Goal: Information Seeking & Learning: Find specific page/section

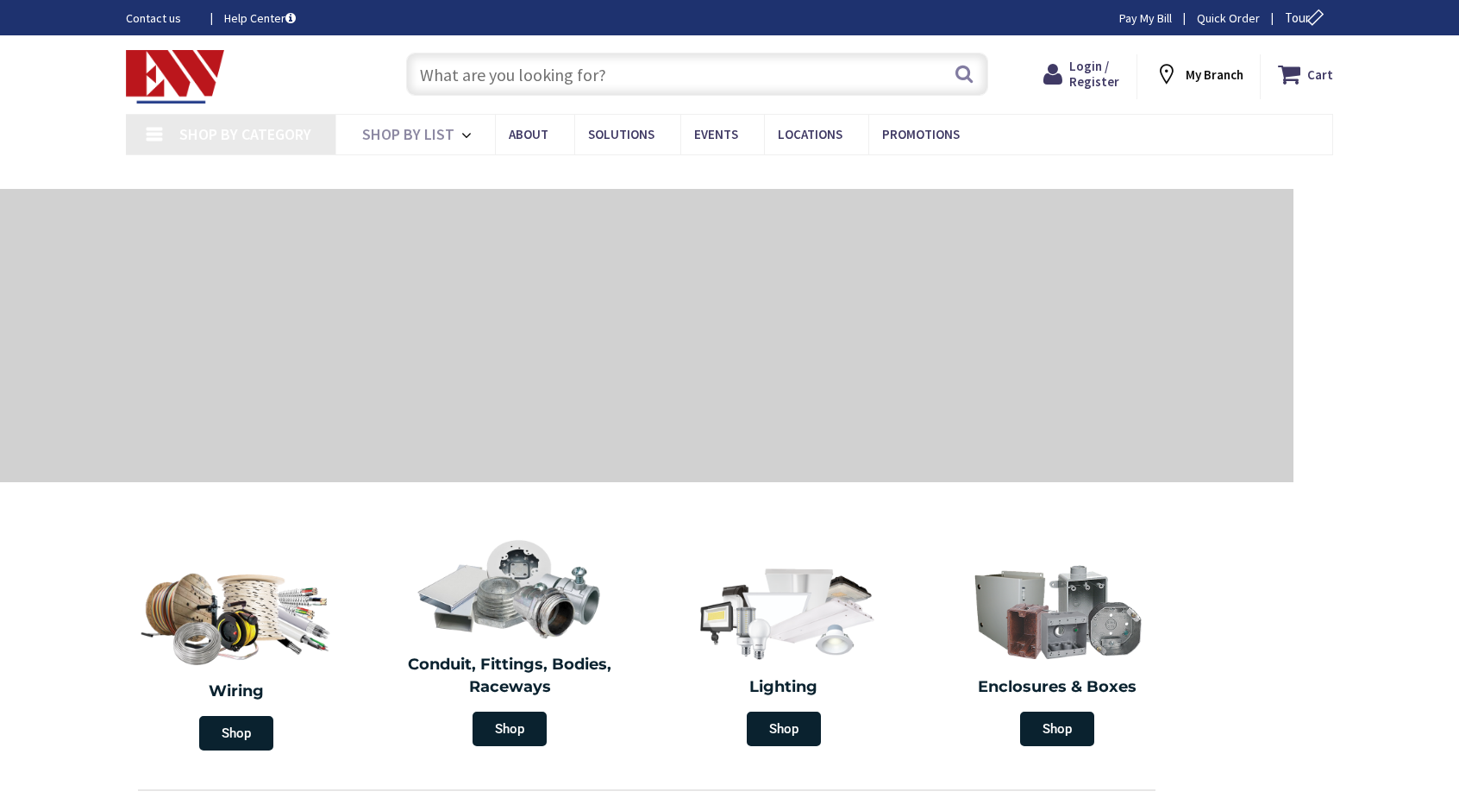
type input "Rocky Top Rd, [GEOGRAPHIC_DATA], [GEOGRAPHIC_DATA]"
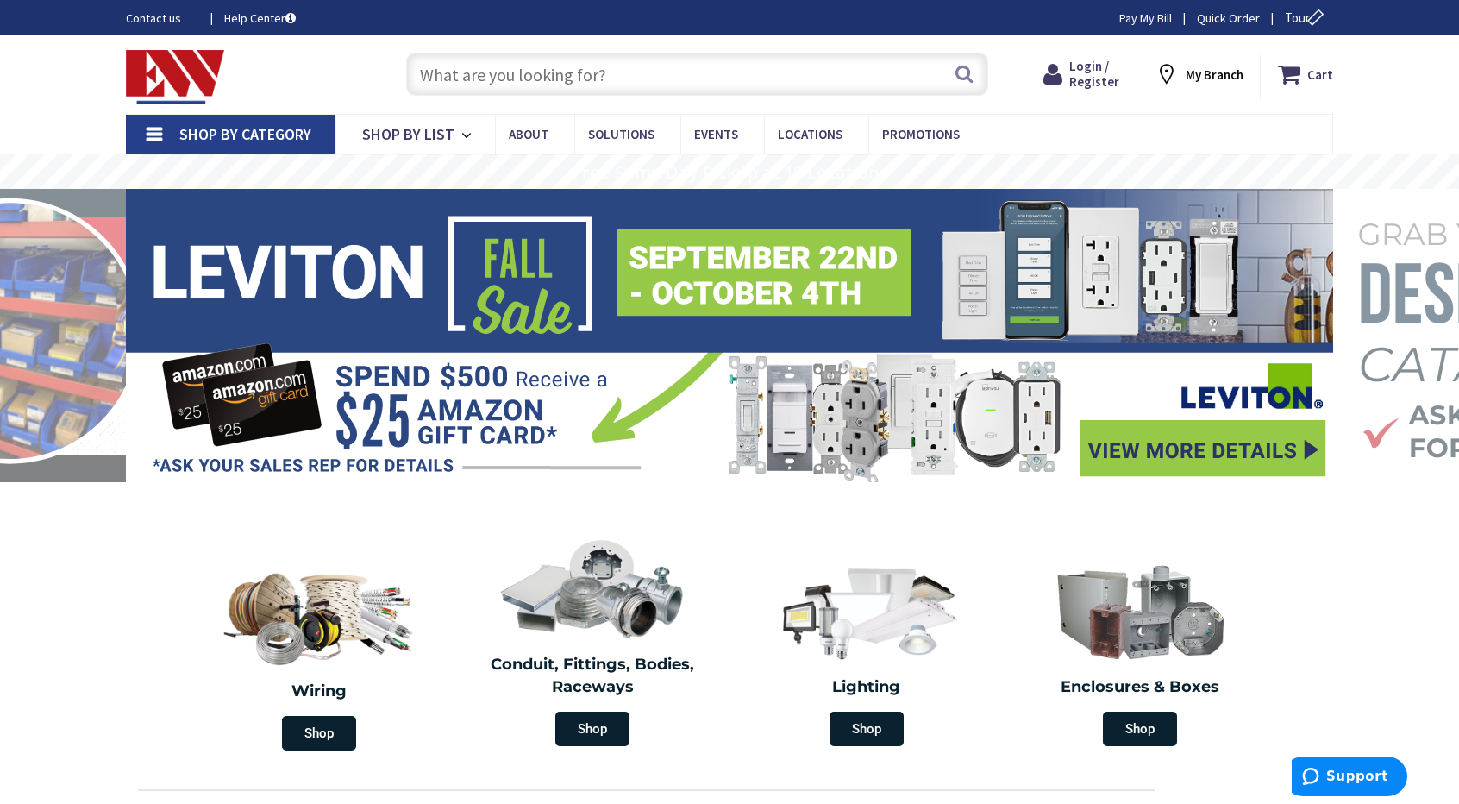
click at [562, 72] on input "text" at bounding box center [697, 74] width 582 height 43
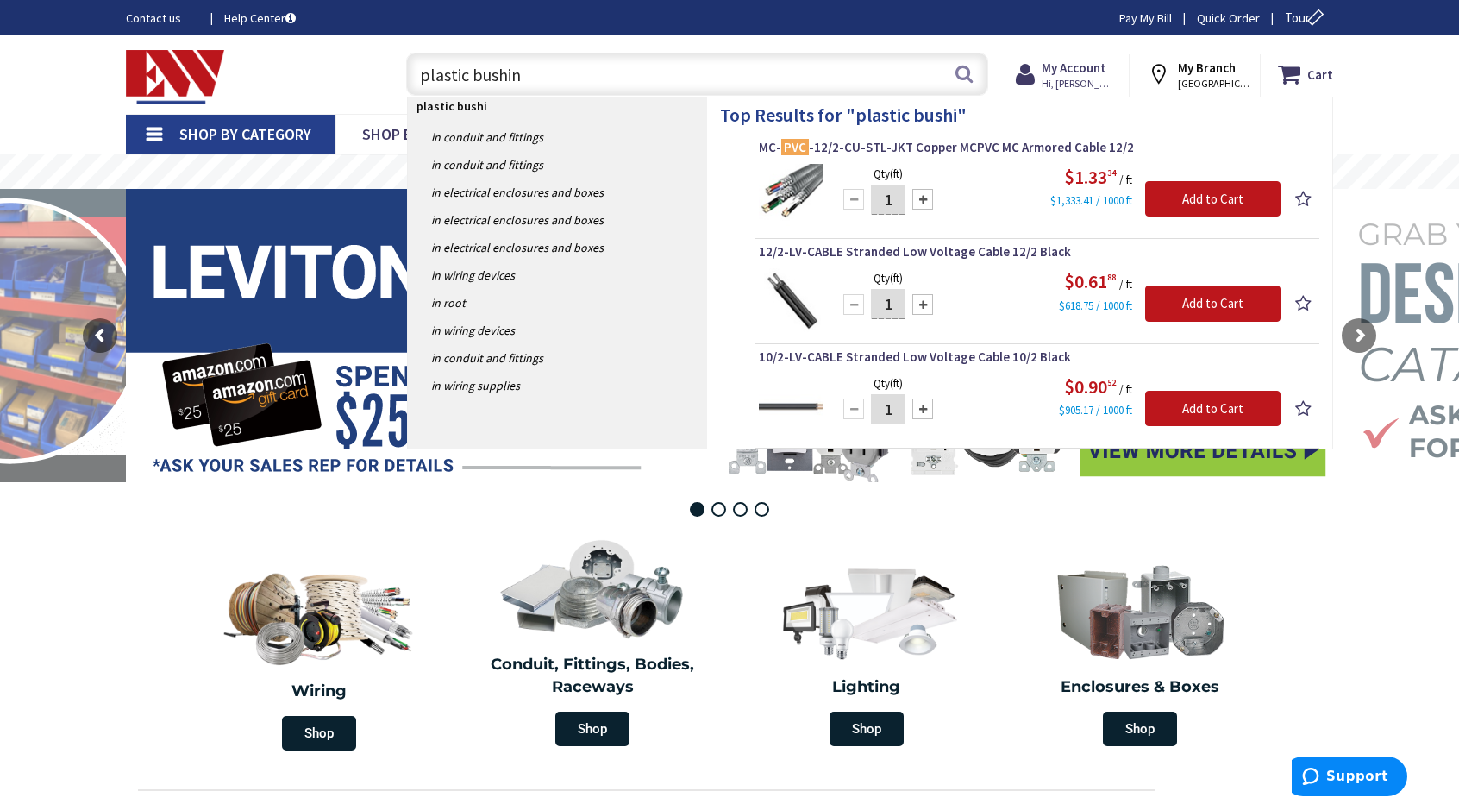
type input "plastic bushing"
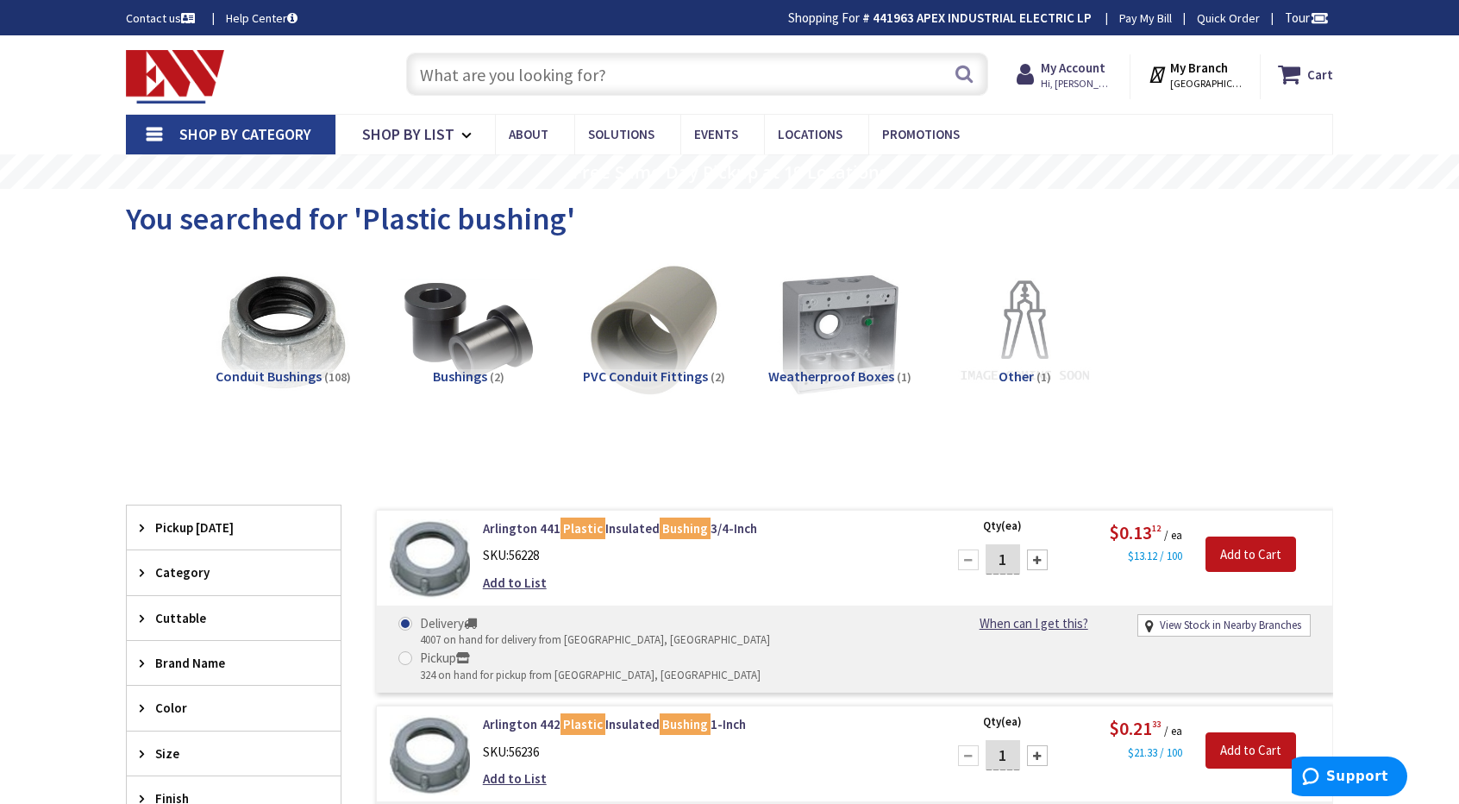
click at [542, 78] on input "text" at bounding box center [697, 74] width 582 height 43
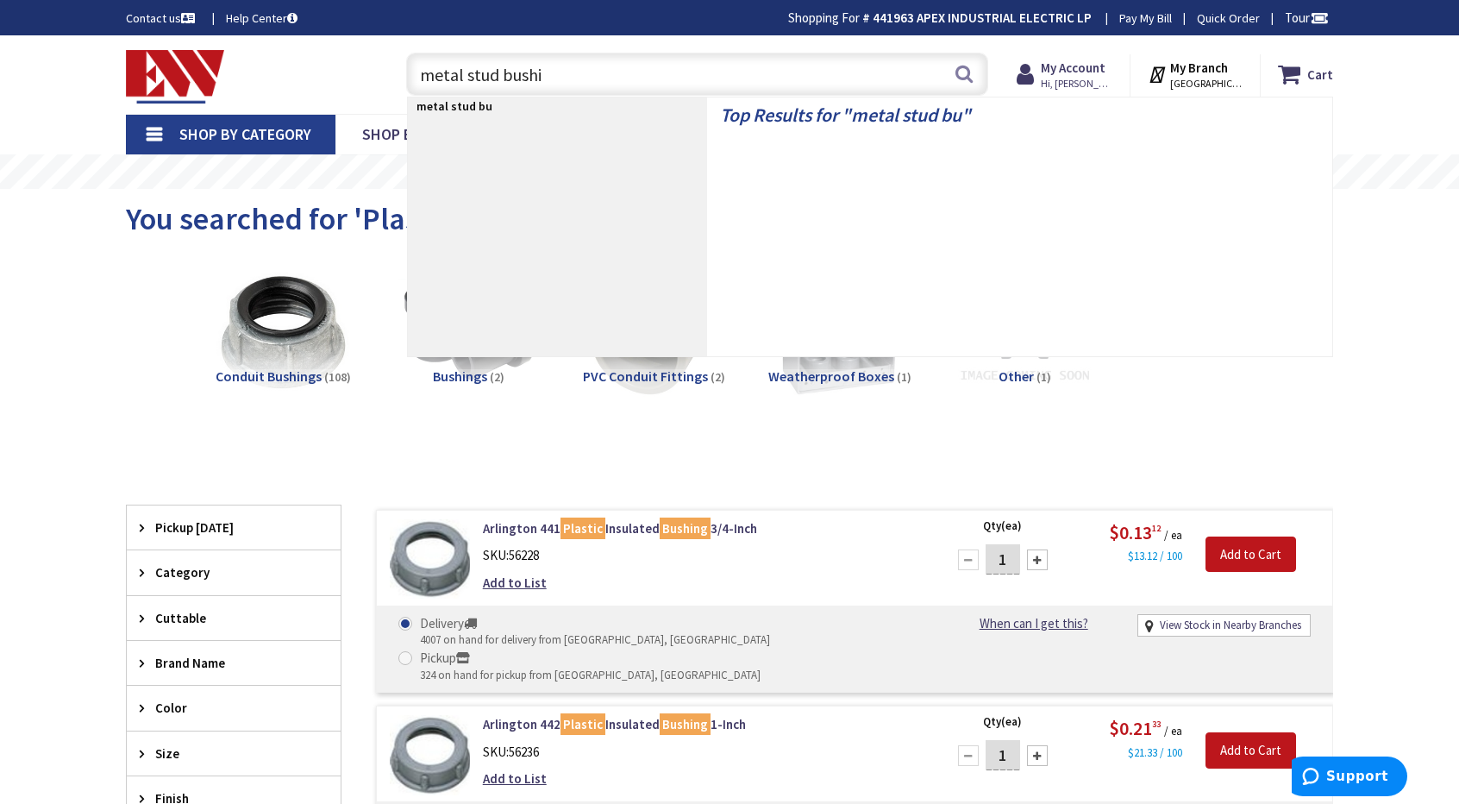
type input "metal stud bushing"
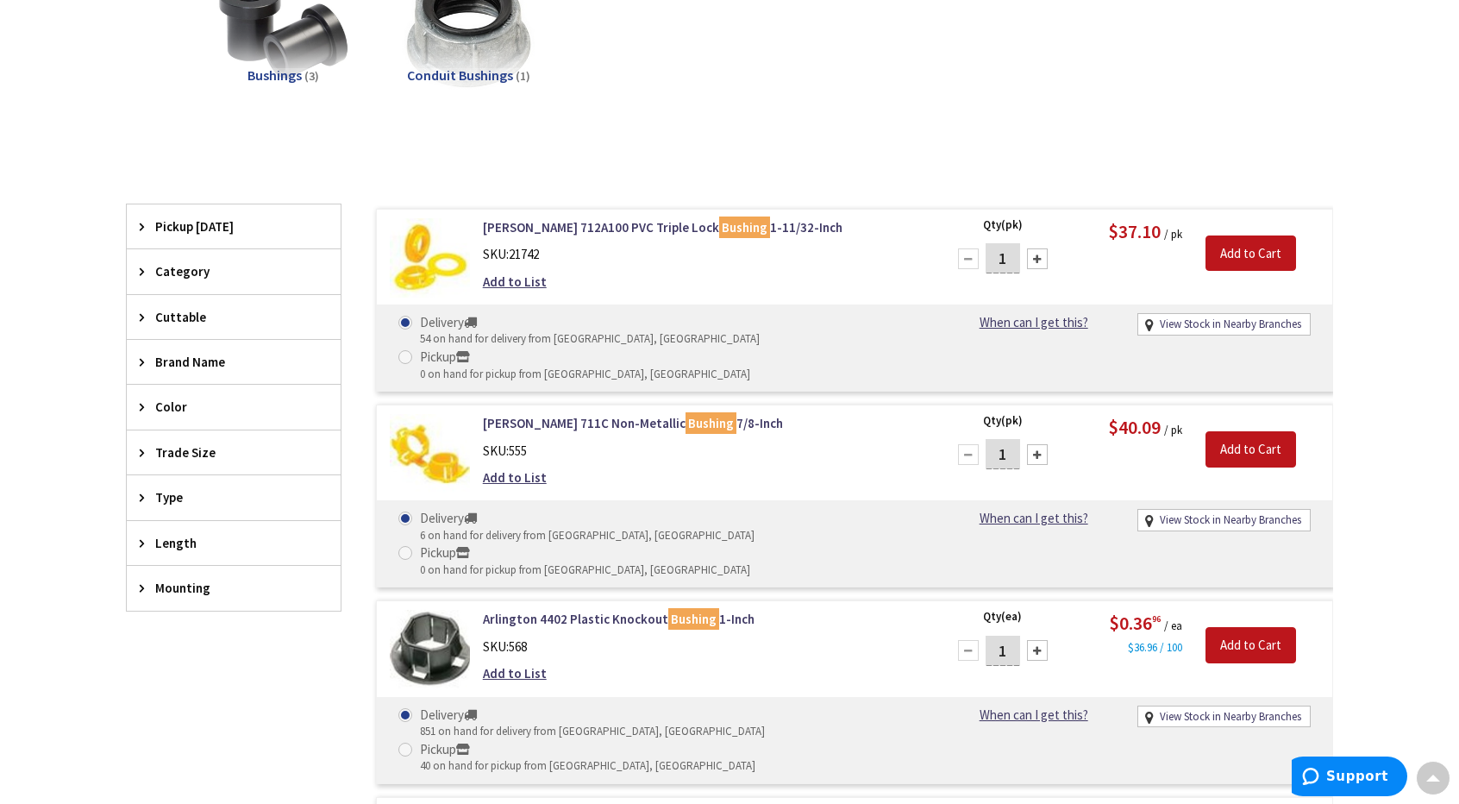
scroll to position [300, 0]
click at [759, 219] on link "Greenlee 712A100 PVC Triple Lock Bushing 1-11/32-Inch" at bounding box center [702, 228] width 439 height 18
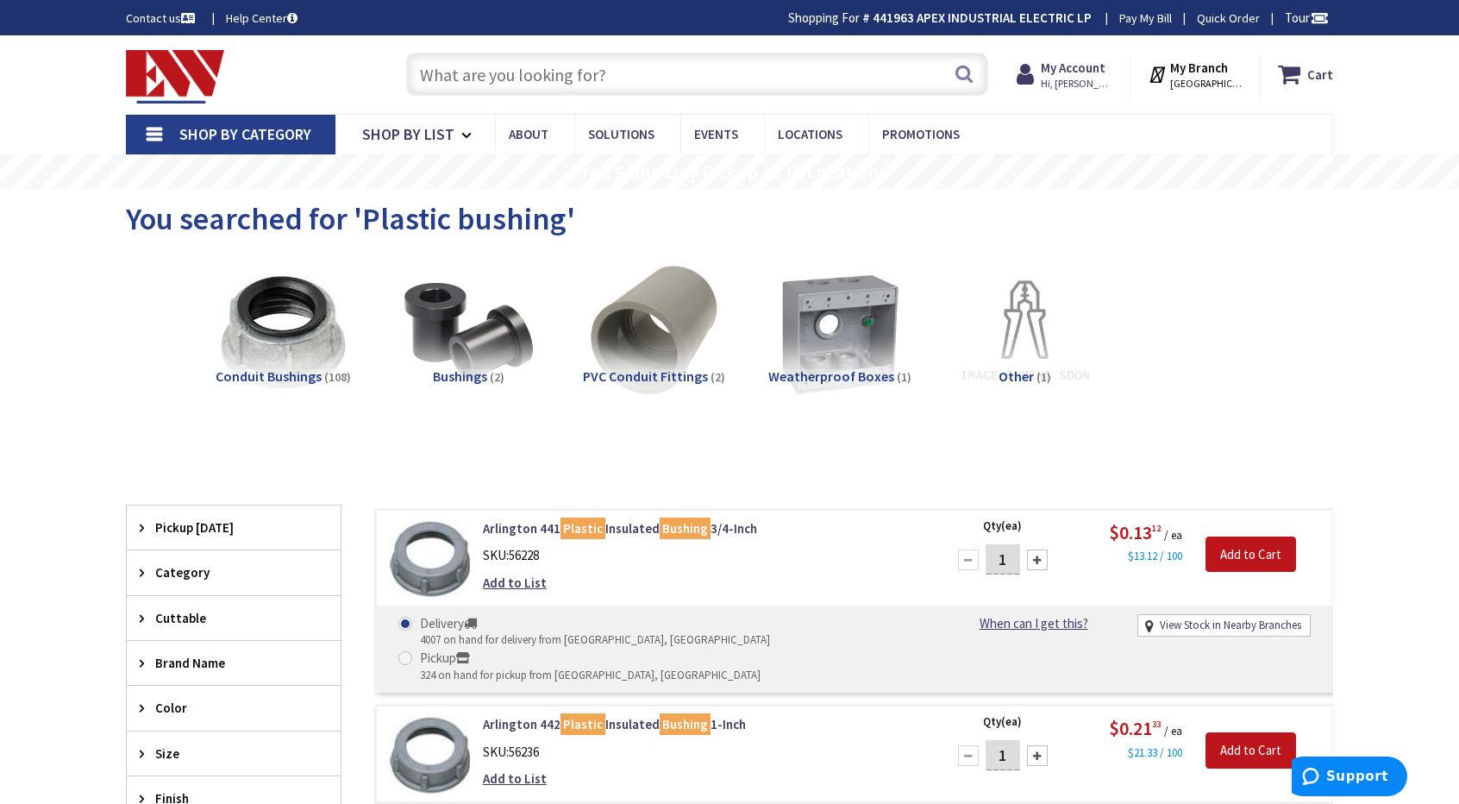
click at [531, 68] on input "text" at bounding box center [697, 74] width 582 height 43
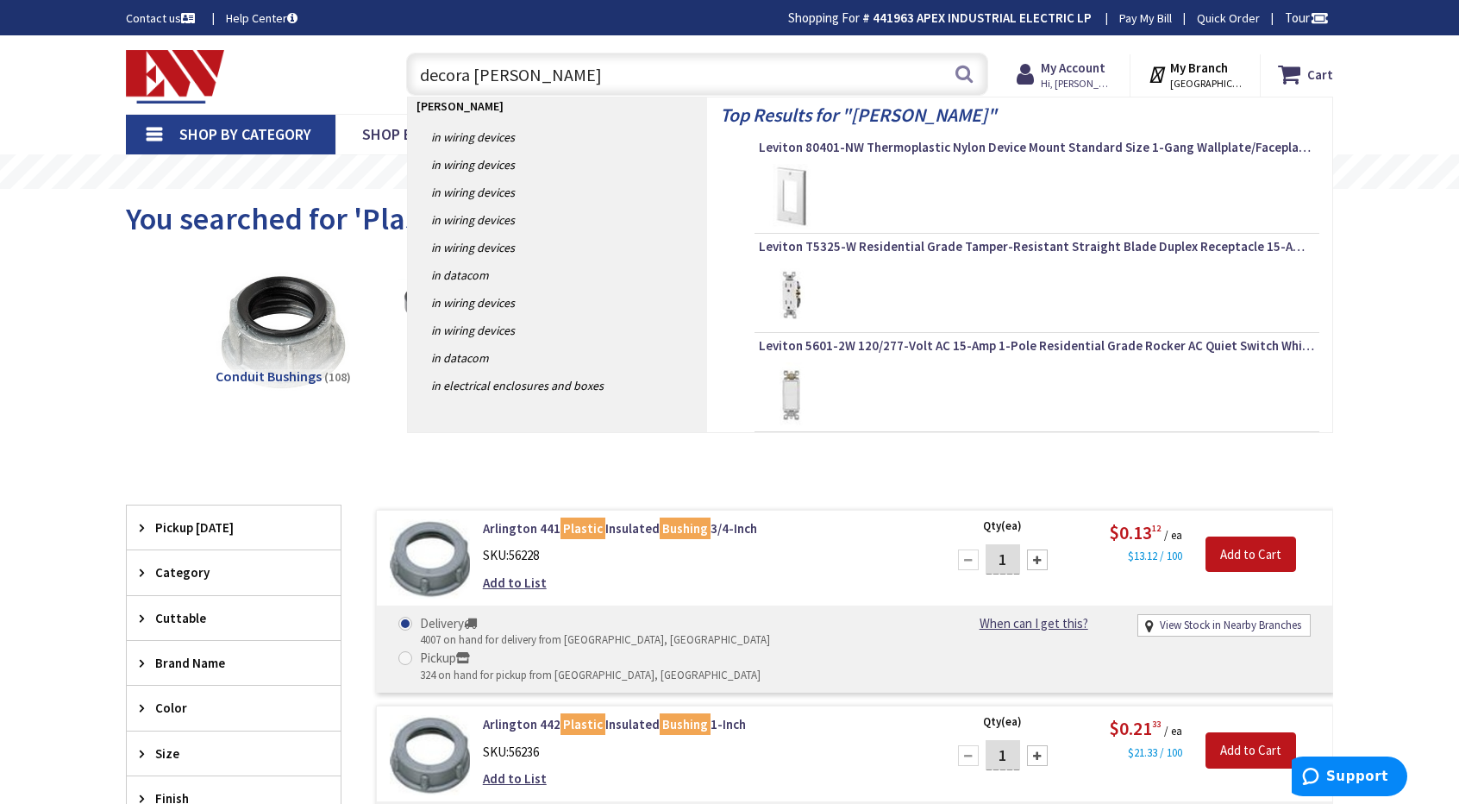
type input "decora blank"
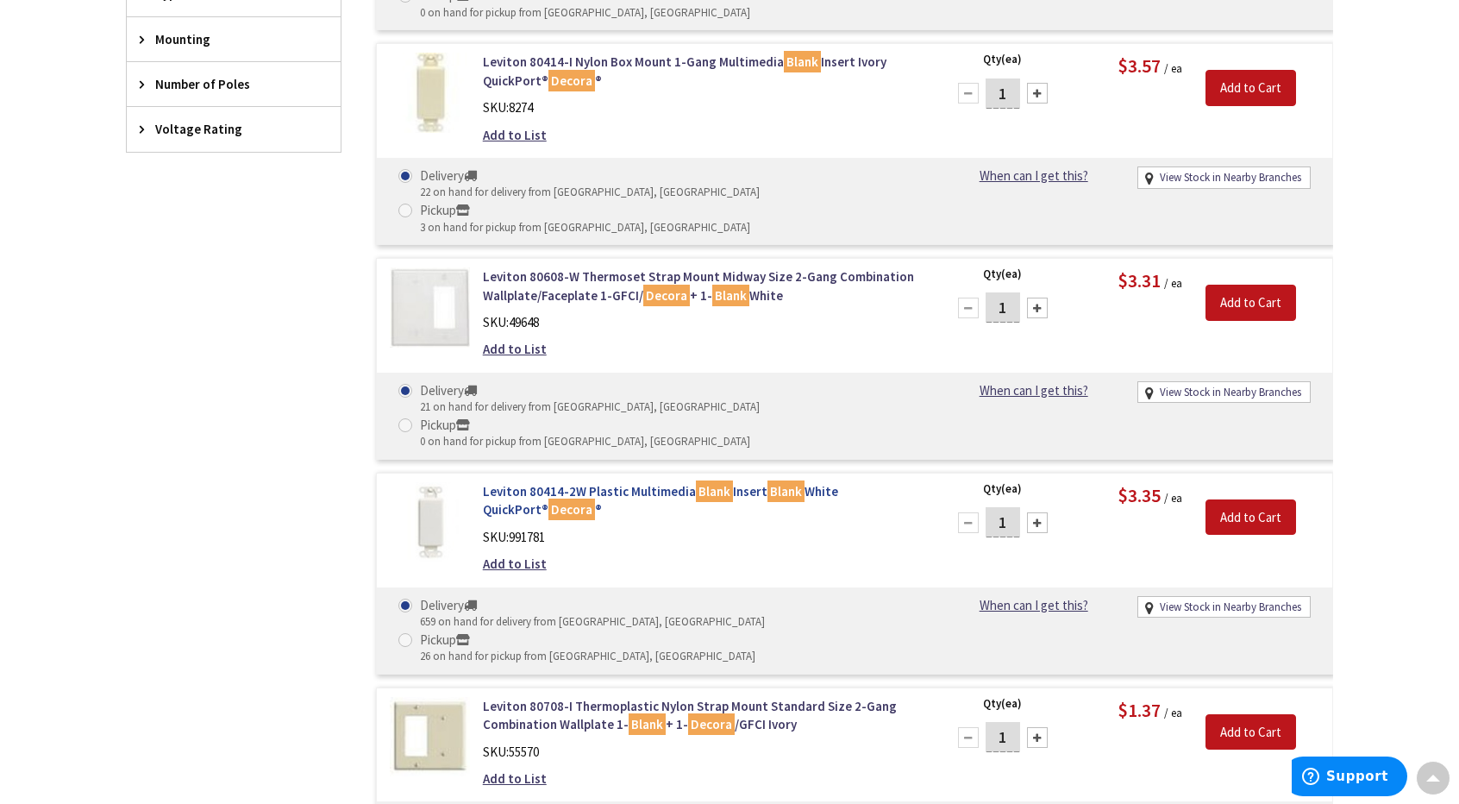
scroll to position [970, 0]
click at [611, 481] on link "Leviton 80414-2W Plastic Multimedia Blank Insert Blank White QuickPort® Decora ®" at bounding box center [702, 499] width 439 height 37
